Goal: Task Accomplishment & Management: Use online tool/utility

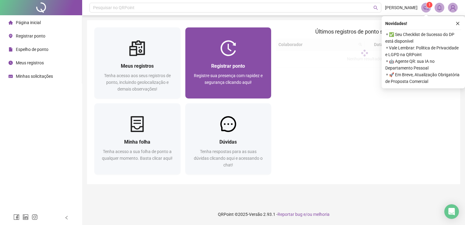
click at [248, 70] on div "Registrar ponto Registre sua presença com rapidez e segurança clicando aqui!" at bounding box center [229, 77] width 72 height 30
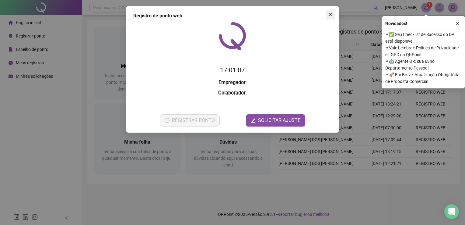
click at [330, 14] on icon "close" at bounding box center [331, 15] width 4 height 4
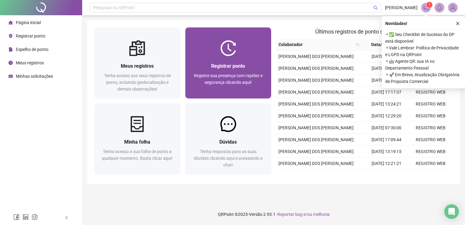
click at [247, 41] on div at bounding box center [228, 48] width 86 height 16
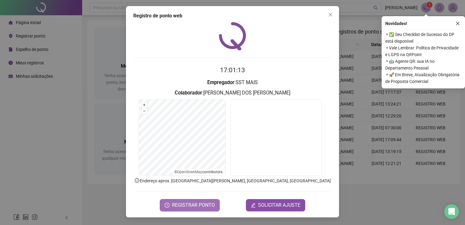
click at [211, 205] on span "REGISTRAR PONTO" at bounding box center [193, 204] width 43 height 7
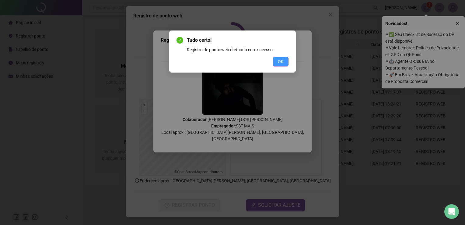
click at [285, 58] on button "OK" at bounding box center [281, 62] width 16 height 10
